Goal: Consume media (video, audio): Consume media (video, audio)

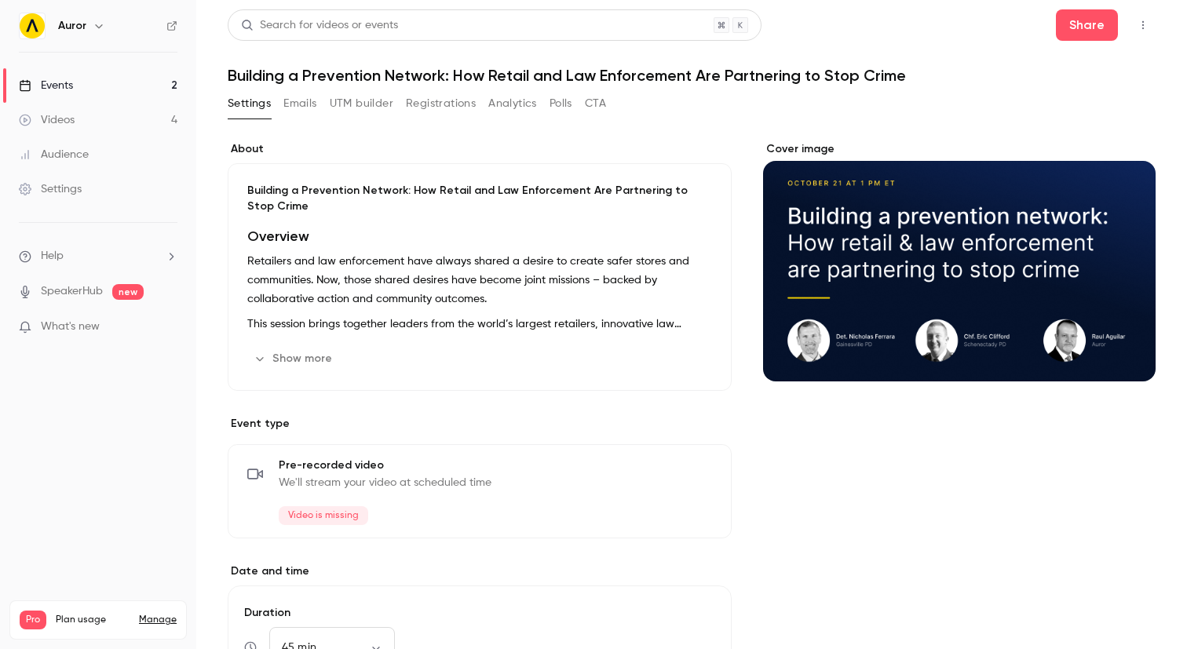
click at [446, 108] on button "Registrations" at bounding box center [441, 103] width 70 height 25
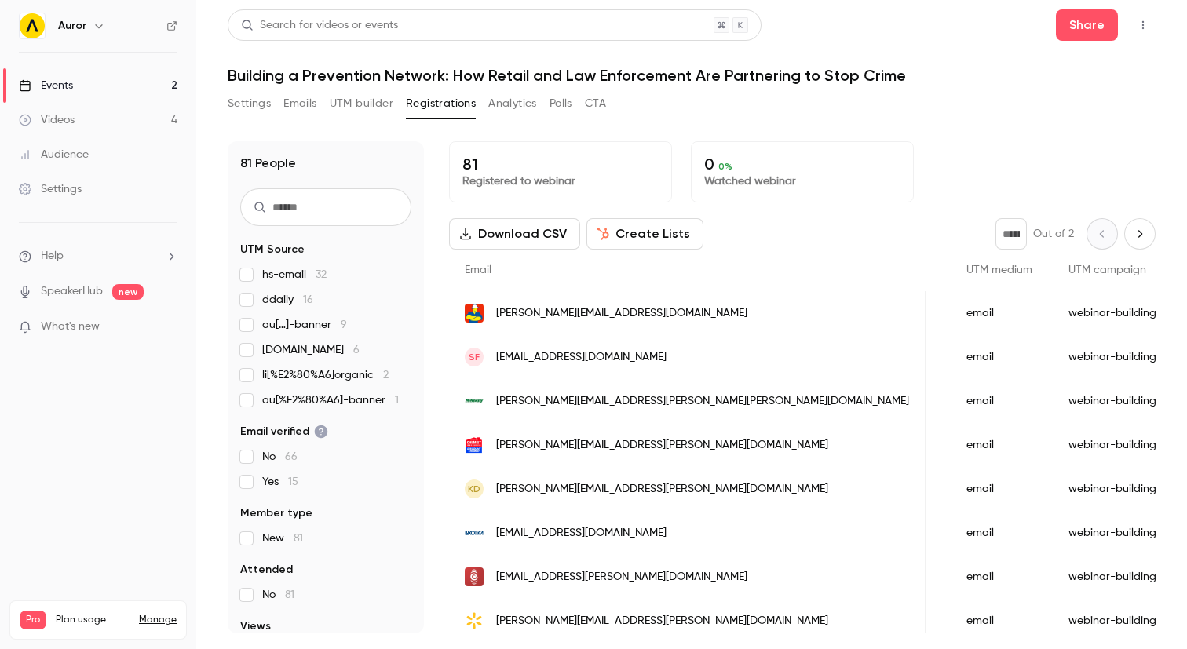
scroll to position [0, 1709]
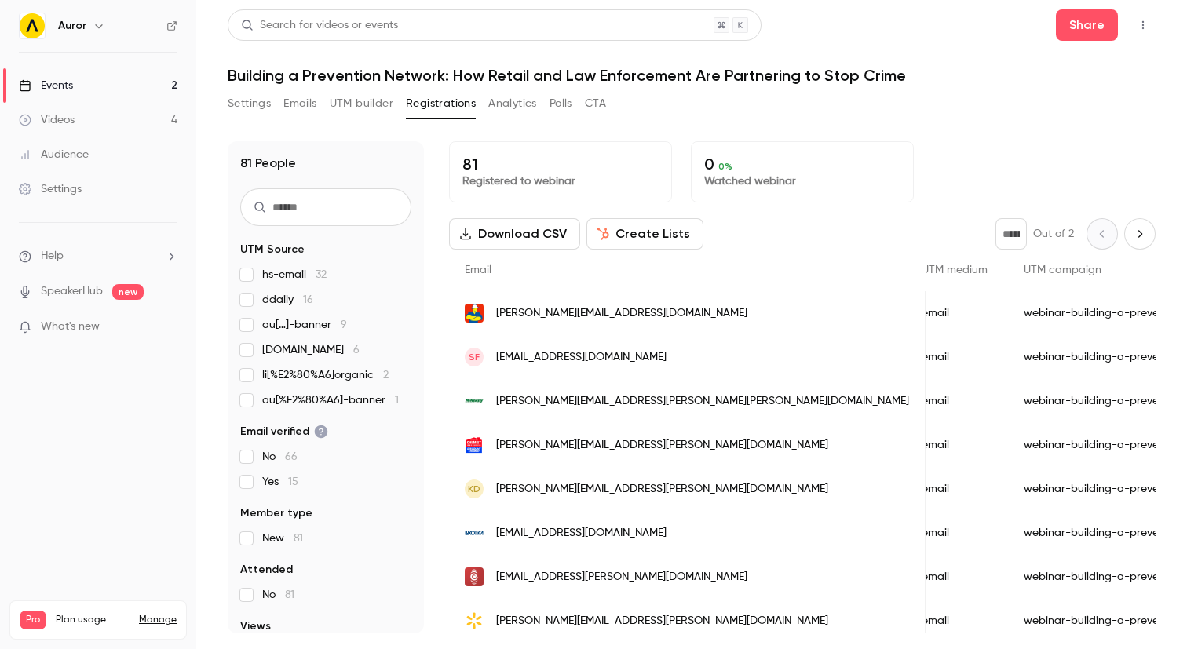
click at [333, 100] on button "UTM builder" at bounding box center [362, 103] width 64 height 25
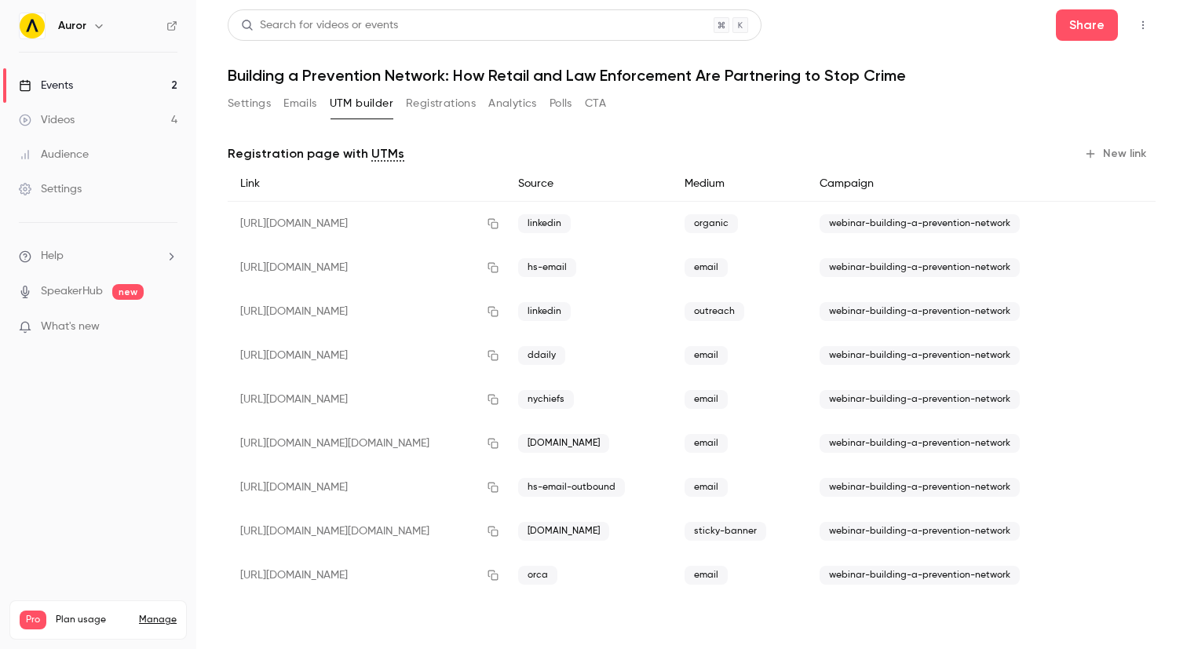
click at [1093, 148] on icon "button" at bounding box center [1090, 154] width 13 height 13
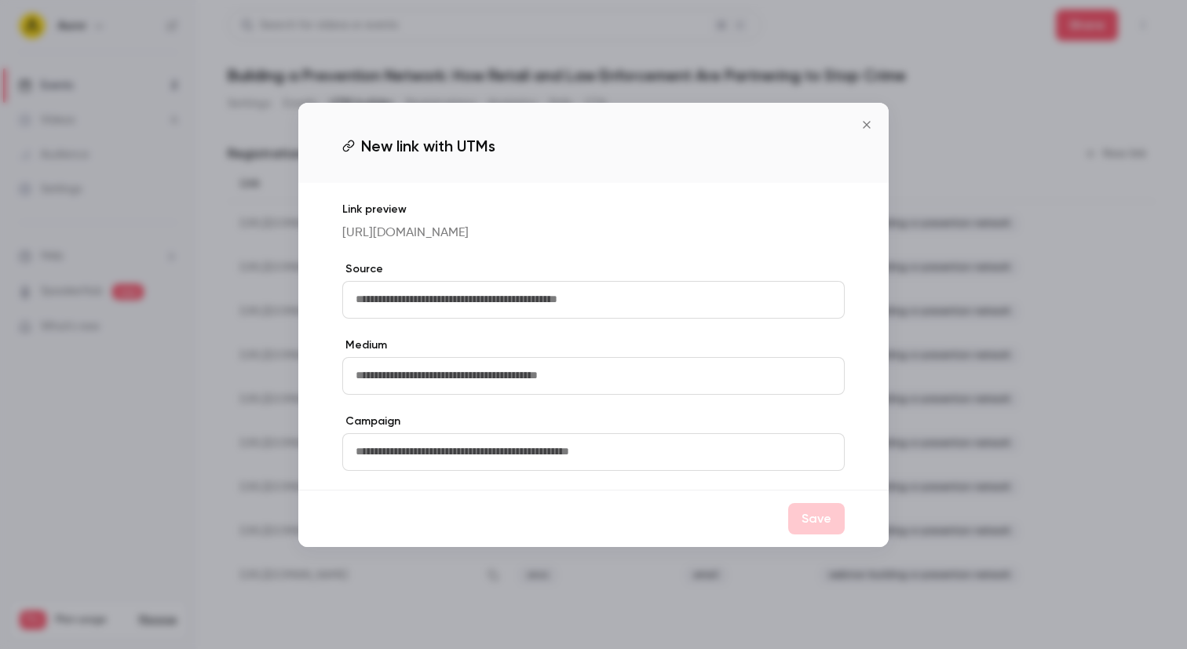
click at [869, 122] on icon "Close" at bounding box center [866, 124] width 7 height 7
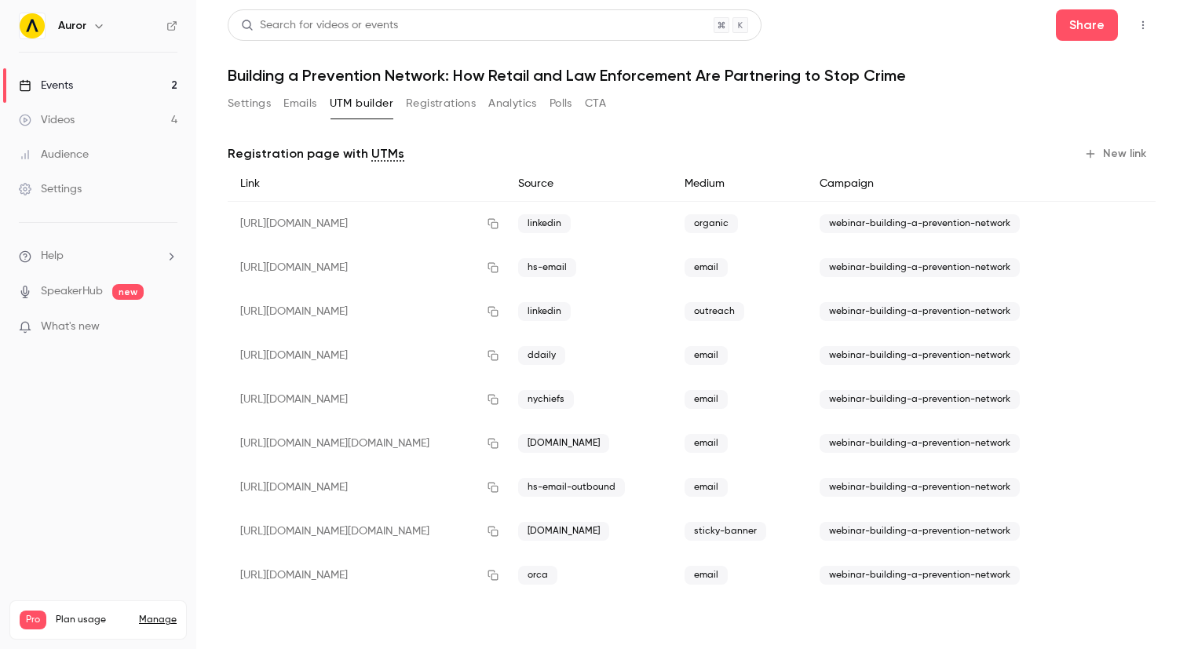
click at [94, 86] on link "Events 2" at bounding box center [98, 85] width 196 height 35
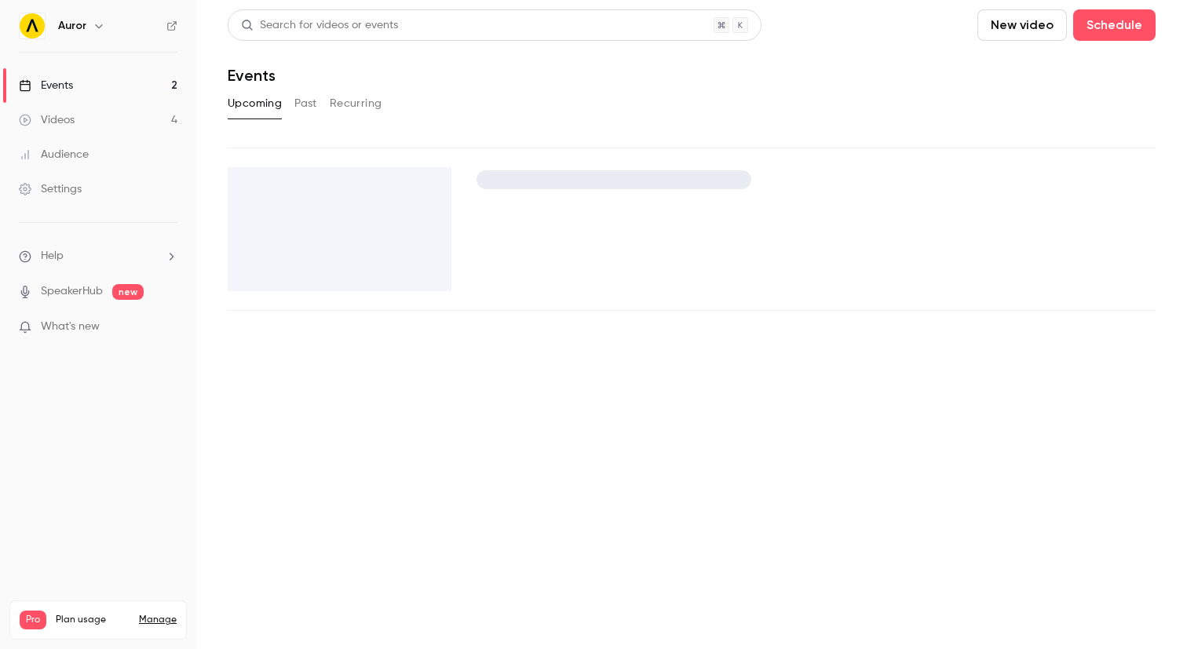
click at [104, 119] on link "Videos 4" at bounding box center [98, 120] width 196 height 35
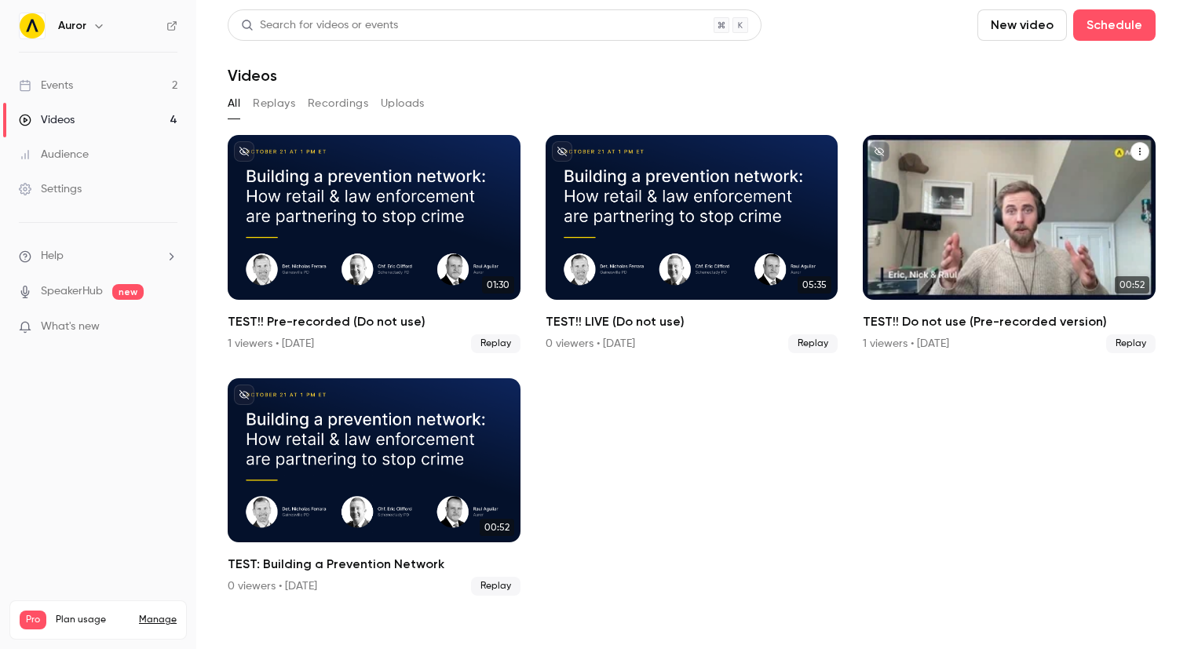
click at [976, 177] on div "TEST!! Do not use (Pre-recorded version)" at bounding box center [1009, 217] width 293 height 165
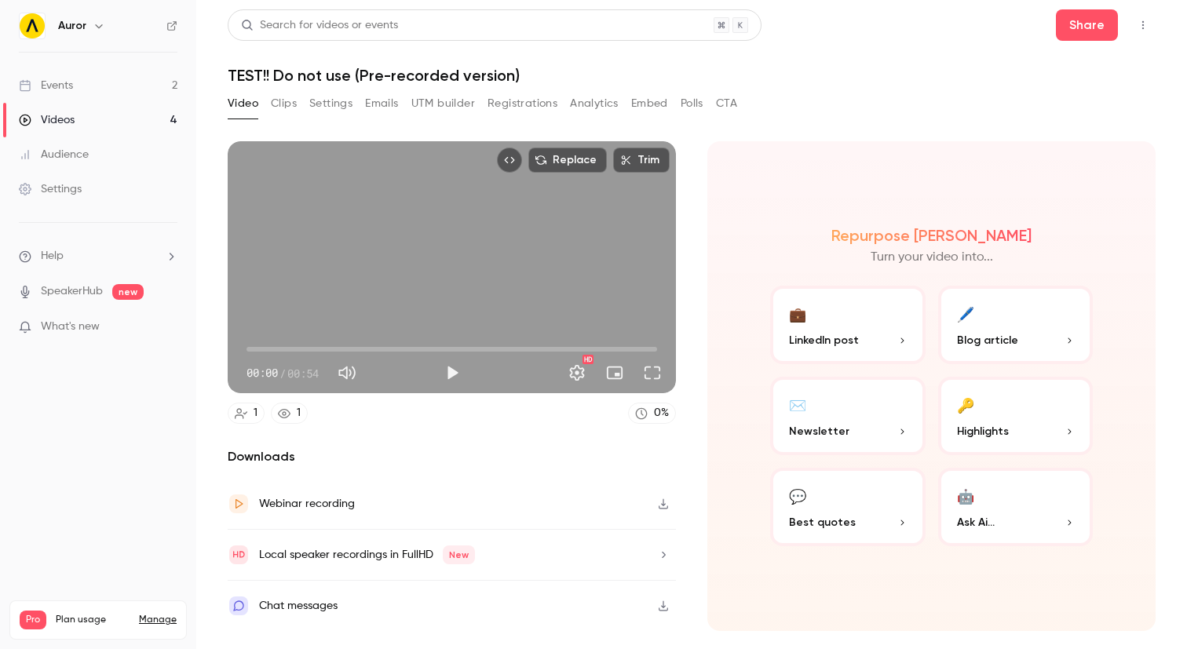
click at [316, 106] on button "Settings" at bounding box center [330, 103] width 43 height 25
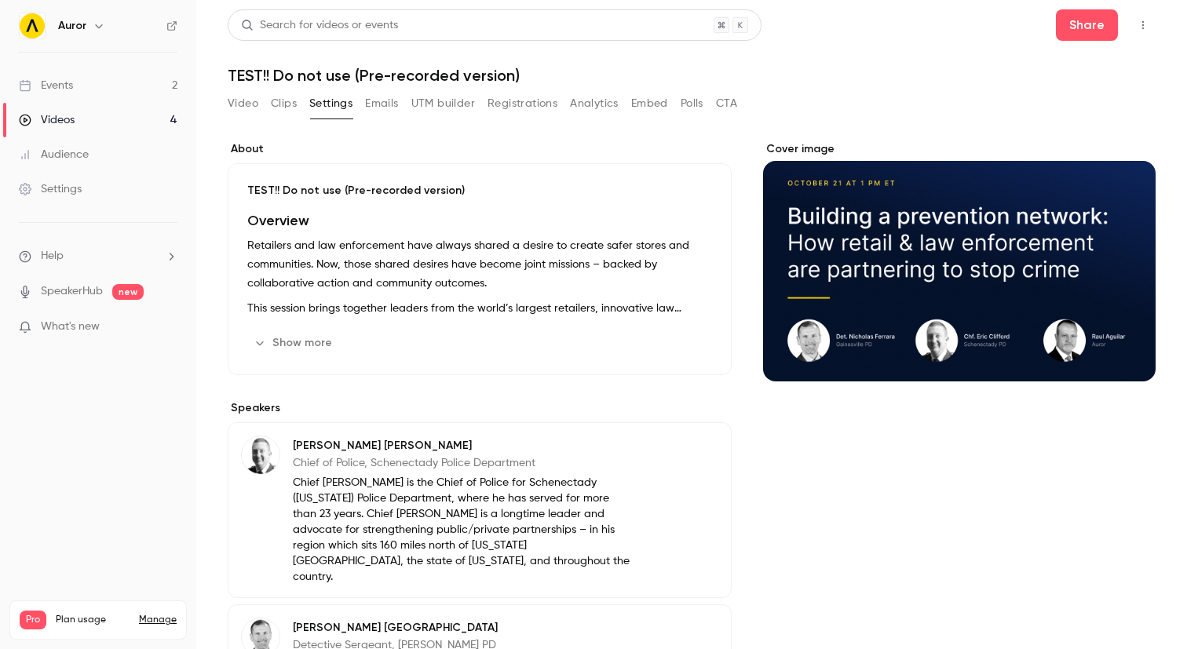
click at [250, 109] on button "Video" at bounding box center [243, 103] width 31 height 25
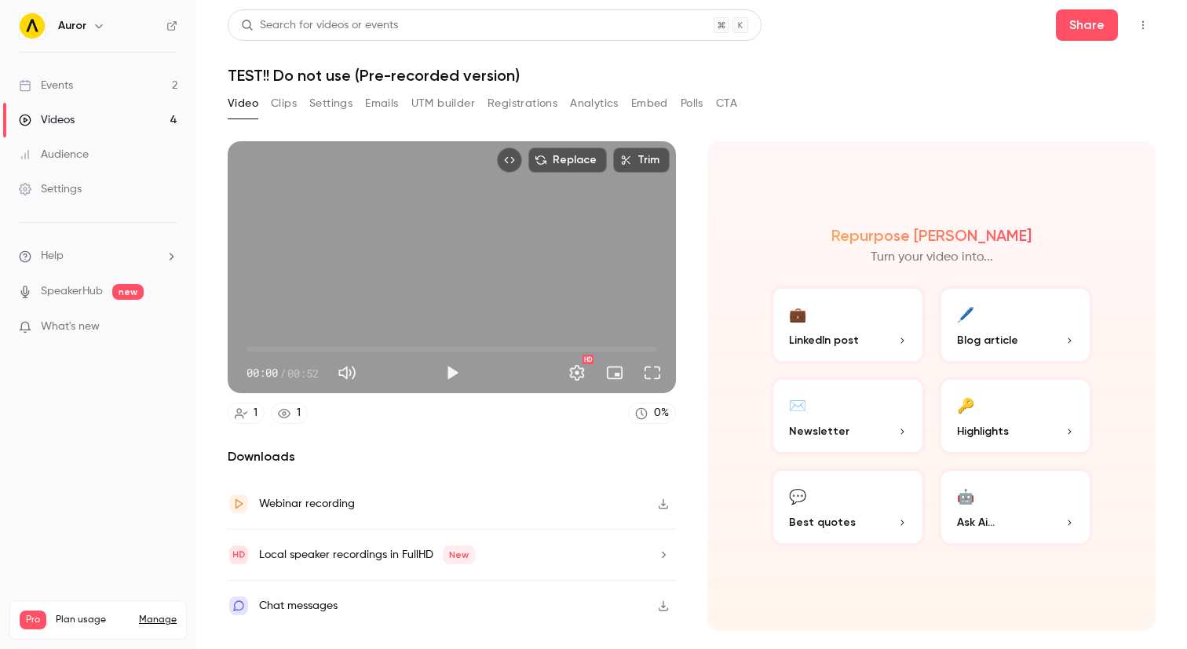
click at [283, 105] on button "Clips" at bounding box center [284, 103] width 26 height 25
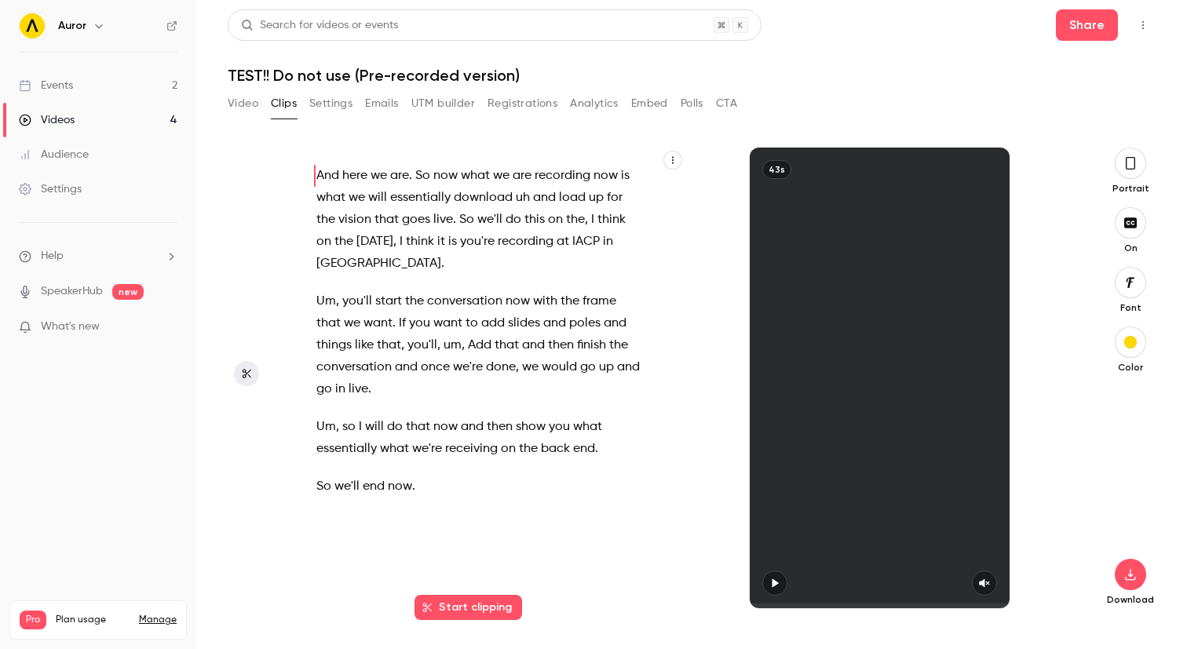
click at [674, 160] on icon "button" at bounding box center [672, 159] width 9 height 9
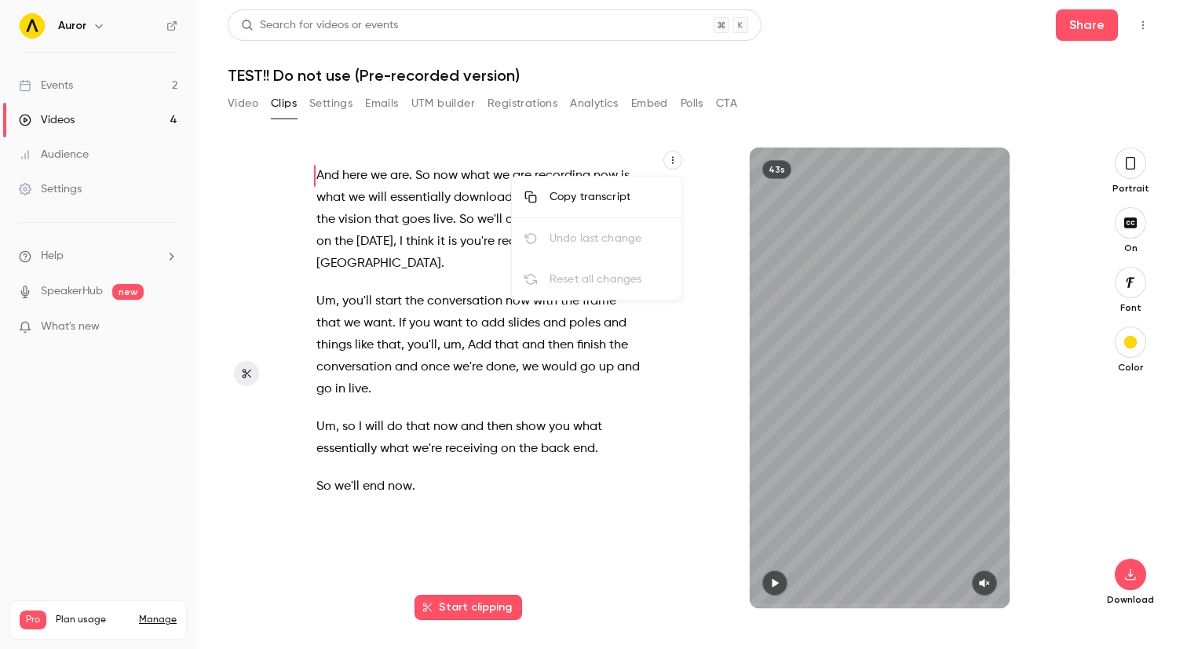
click at [583, 199] on div "Copy transcript" at bounding box center [609, 197] width 119 height 16
click at [226, 280] on main "Search for videos or events Share TEST!! Do not use (Pre-recorded version) Vide…" at bounding box center [691, 324] width 991 height 649
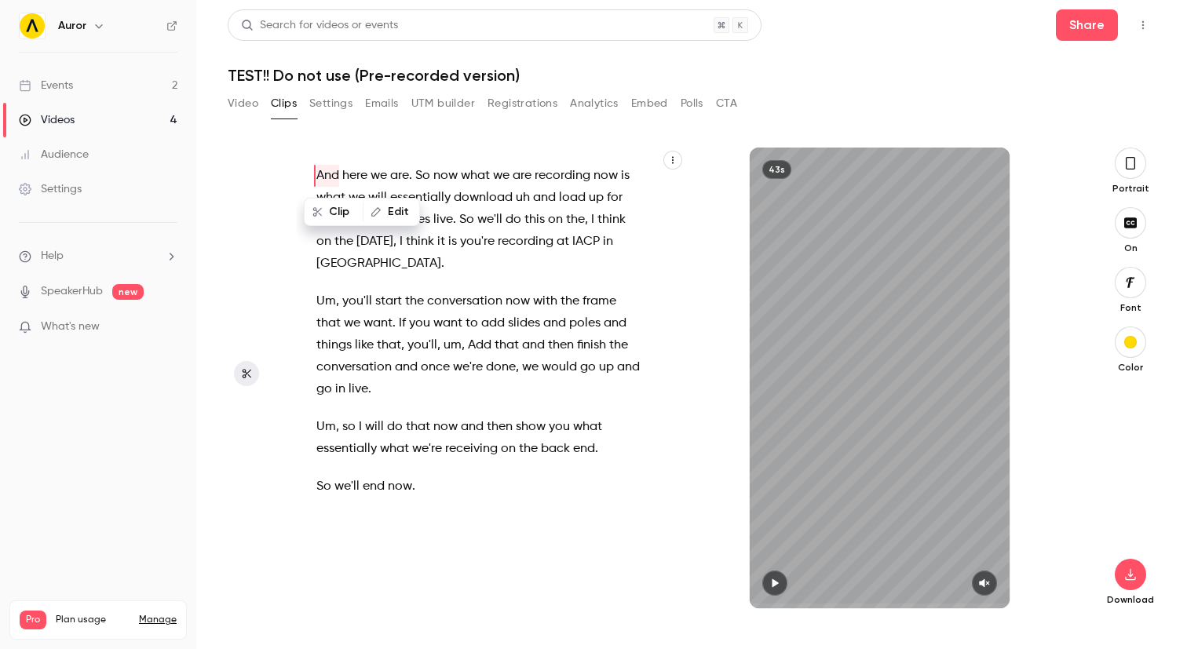
click at [397, 298] on span "start" at bounding box center [388, 301] width 27 height 22
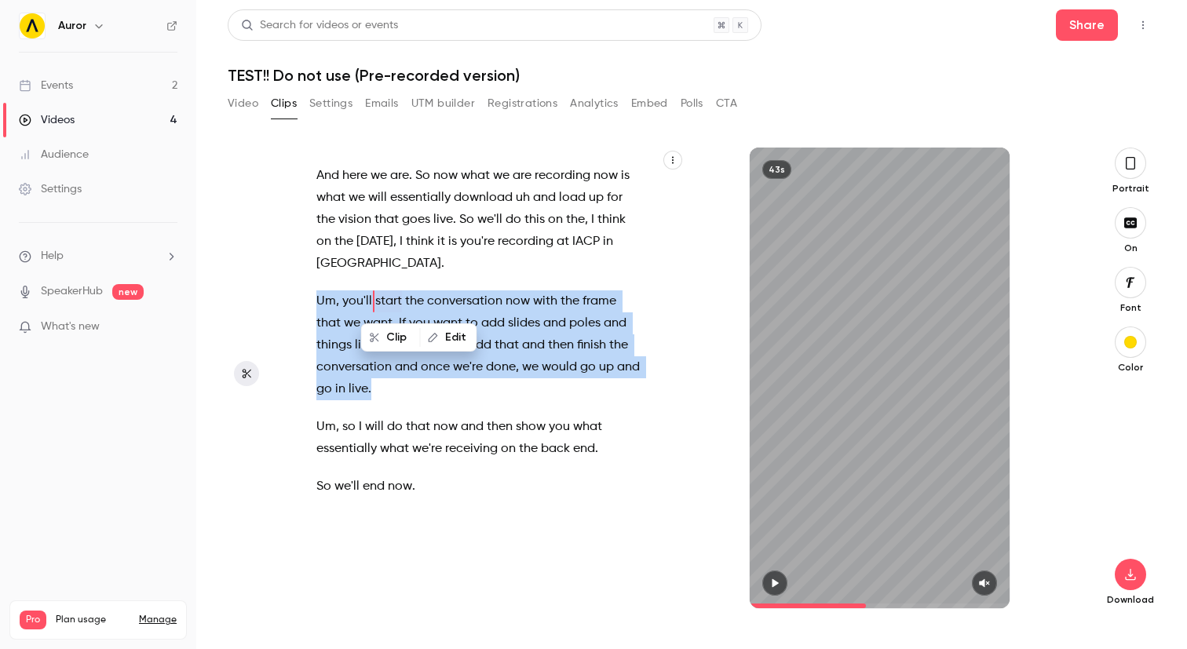
drag, startPoint x: 324, startPoint y: 301, endPoint x: 385, endPoint y: 392, distance: 108.7
click at [385, 392] on p "Um , you'll start the conversation now with the frame that we want . If you wan…" at bounding box center [479, 345] width 326 height 110
click at [779, 586] on icon "button" at bounding box center [775, 583] width 13 height 11
click at [980, 579] on icon "button" at bounding box center [984, 583] width 13 height 11
type input "****"
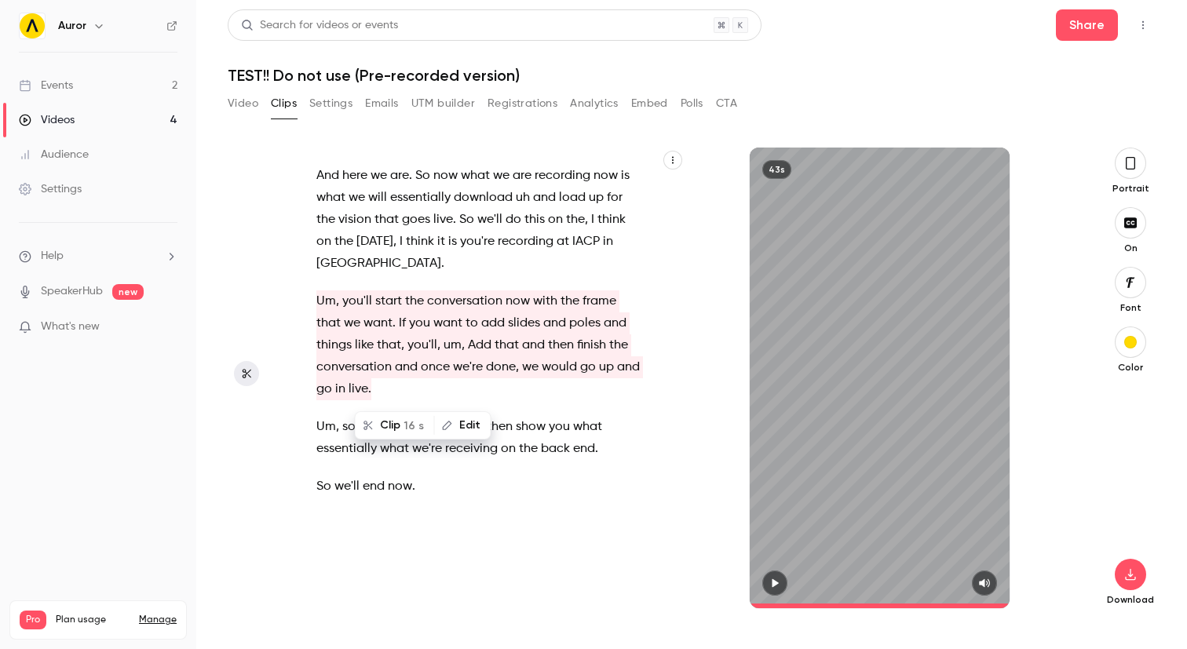
click at [437, 557] on div "And here we are . So now what we are recording now is what we will essentially …" at bounding box center [487, 385] width 381 height 445
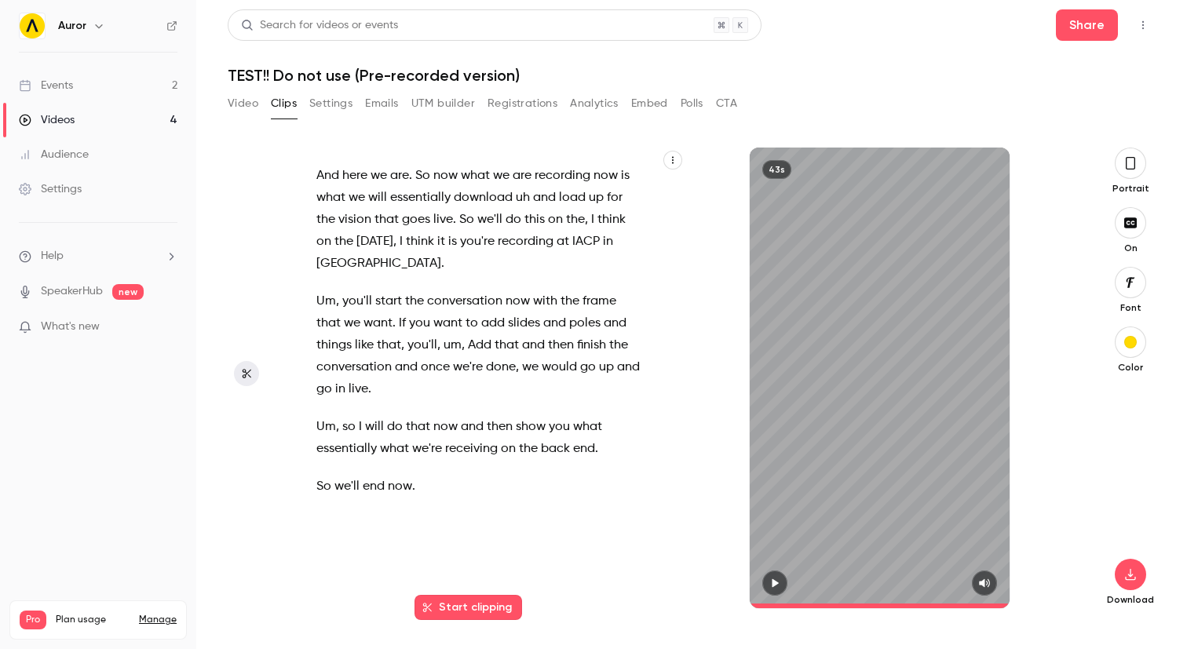
click at [242, 108] on button "Video" at bounding box center [243, 103] width 31 height 25
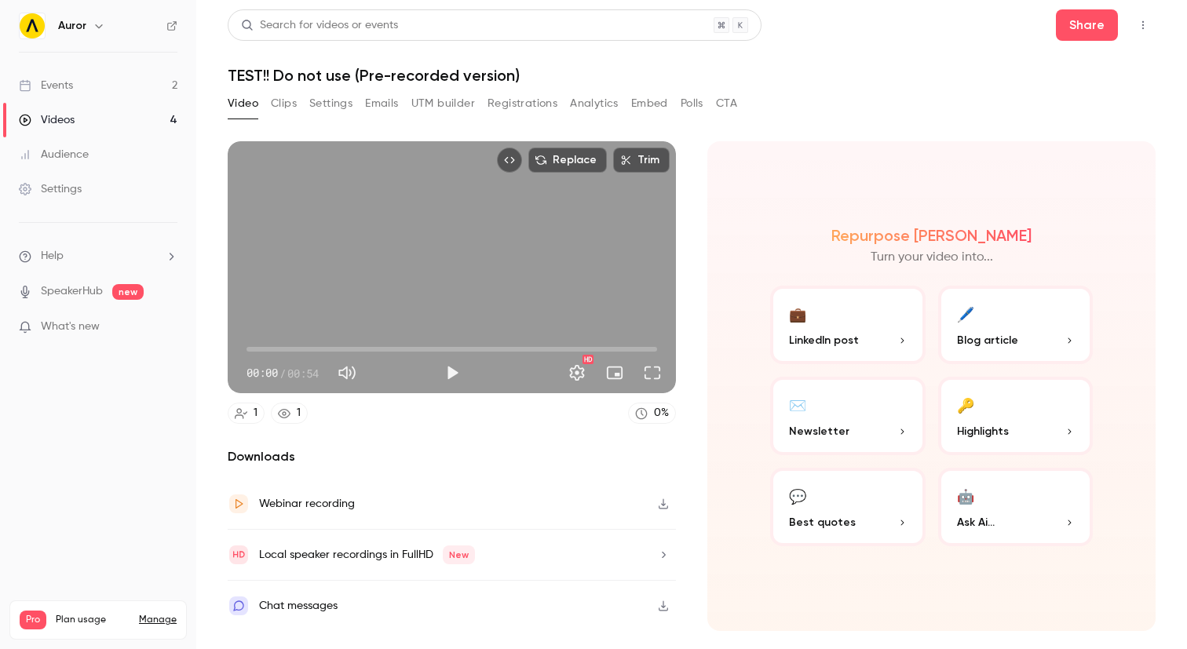
click at [378, 425] on div "Replace Trim 00:00 00:00 / 00:54 HD 1 1 0 % Downloads Webinar recording Local s…" at bounding box center [452, 386] width 448 height 490
